Goal: Find specific page/section: Find specific page/section

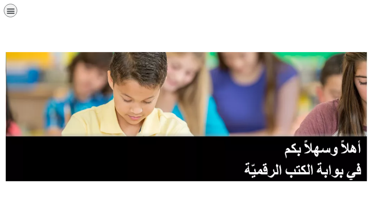
click at [254, 50] on div at bounding box center [187, 116] width 375 height 141
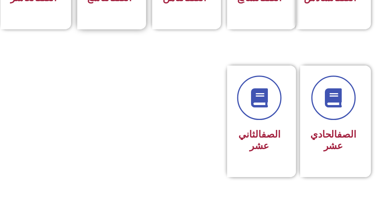
scroll to position [383, 0]
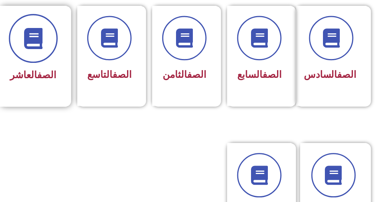
click at [41, 46] on icon at bounding box center [33, 38] width 21 height 21
click at [42, 46] on icon at bounding box center [33, 38] width 21 height 21
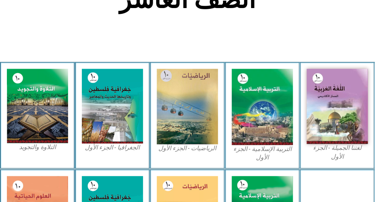
scroll to position [230, 0]
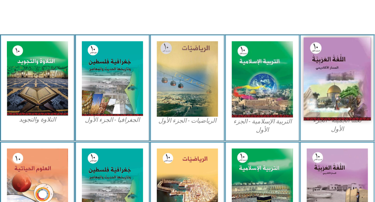
click at [329, 72] on img at bounding box center [337, 79] width 67 height 83
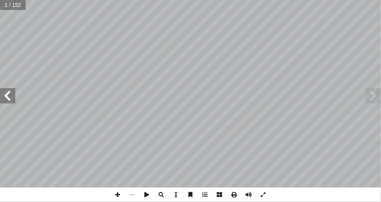
click at [12, 99] on span at bounding box center [7, 95] width 15 height 15
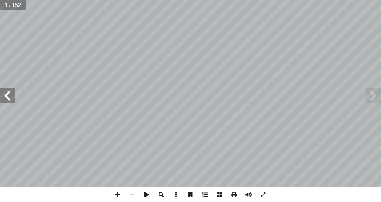
click at [12, 99] on span at bounding box center [7, 95] width 15 height 15
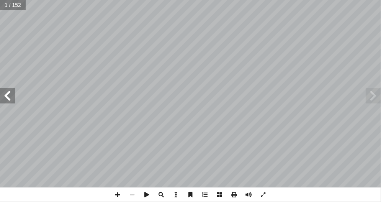
click at [12, 99] on span at bounding box center [7, 95] width 15 height 15
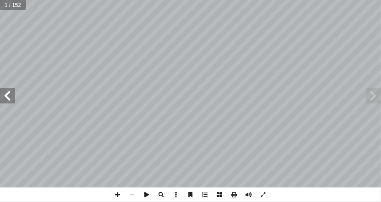
click at [12, 99] on span at bounding box center [7, 95] width 15 height 15
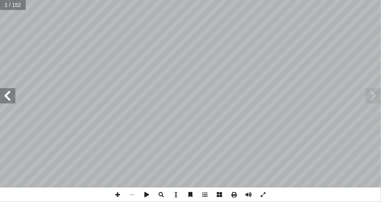
click at [12, 100] on span at bounding box center [7, 95] width 15 height 15
click at [264, 198] on span at bounding box center [263, 194] width 15 height 15
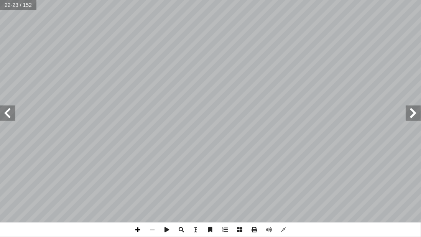
click at [140, 201] on span at bounding box center [137, 229] width 15 height 15
click at [147, 201] on span at bounding box center [152, 229] width 15 height 15
click at [167, 201] on span at bounding box center [166, 229] width 15 height 15
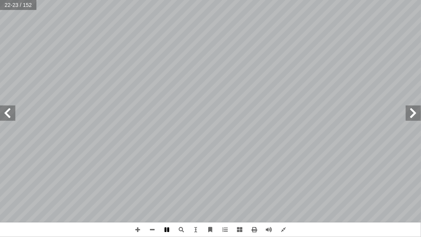
click at [167, 201] on span at bounding box center [166, 229] width 15 height 15
click at [8, 120] on span at bounding box center [7, 112] width 15 height 15
click at [140, 201] on span at bounding box center [137, 229] width 15 height 15
click at [154, 201] on span at bounding box center [152, 229] width 15 height 15
click at [138, 201] on span at bounding box center [137, 229] width 15 height 15
